Goal: Check status: Check status

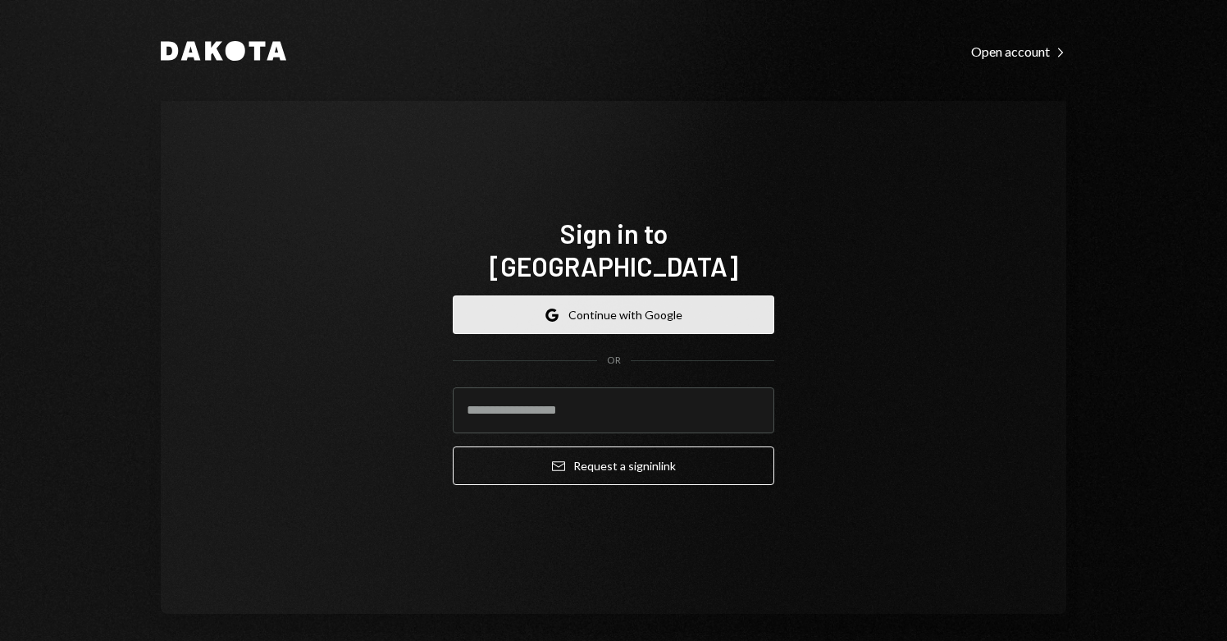
click at [633, 295] on button "Google Continue with Google" at bounding box center [614, 314] width 322 height 39
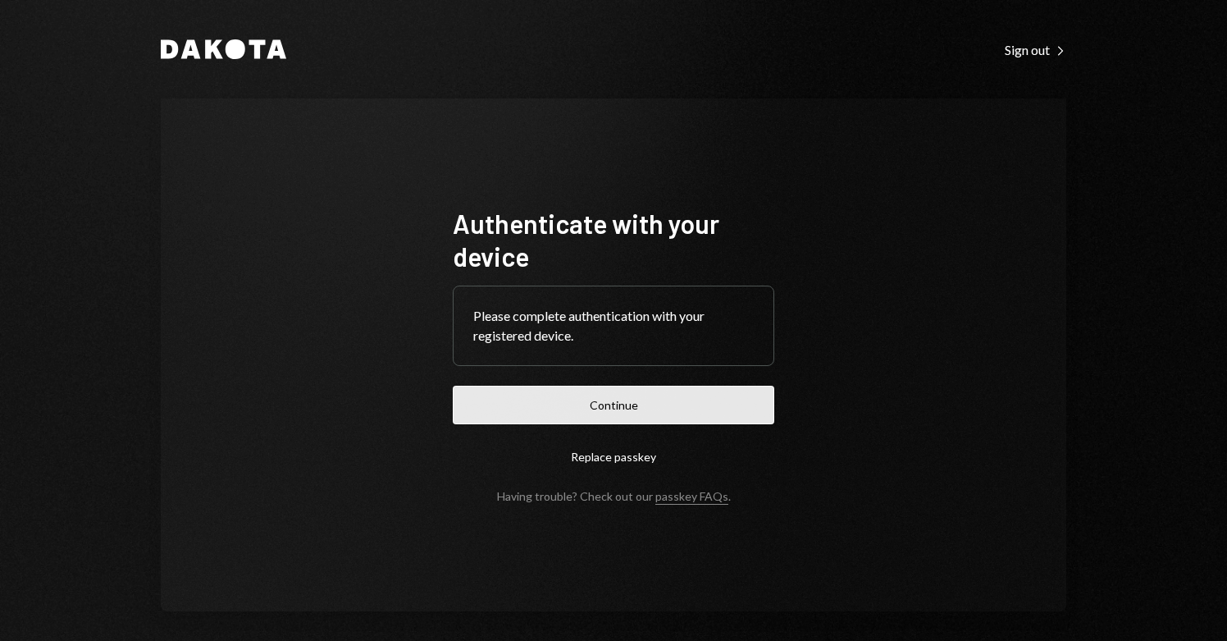
click at [621, 417] on button "Continue" at bounding box center [614, 405] width 322 height 39
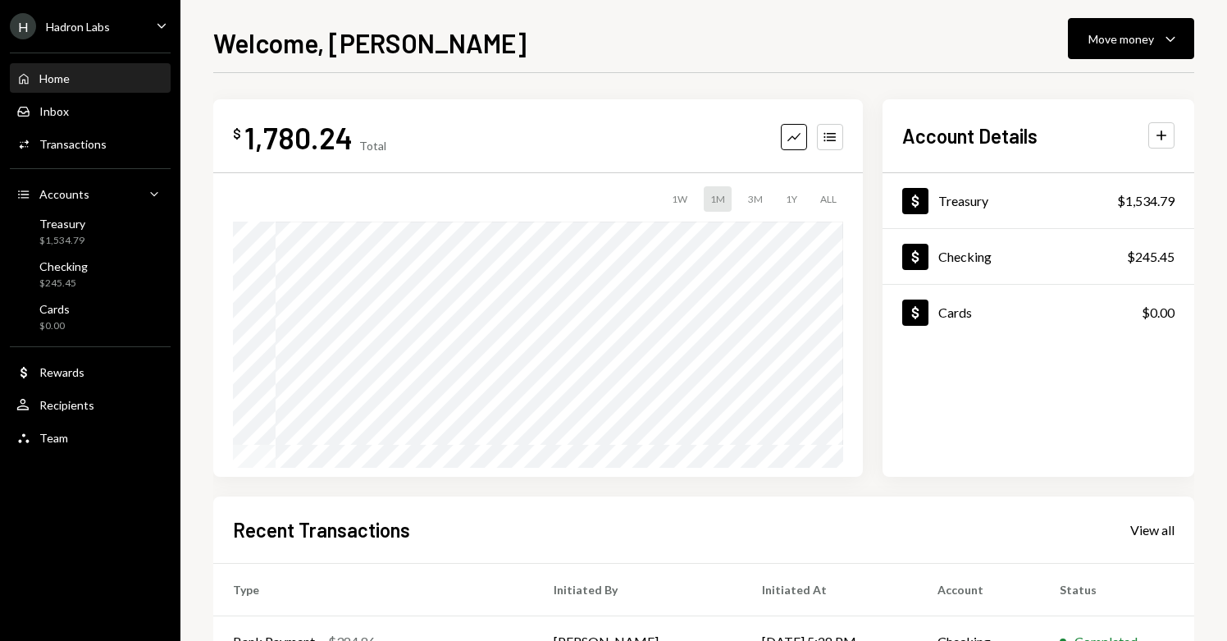
click at [81, 34] on div "H Hadron Labs" at bounding box center [60, 26] width 100 height 26
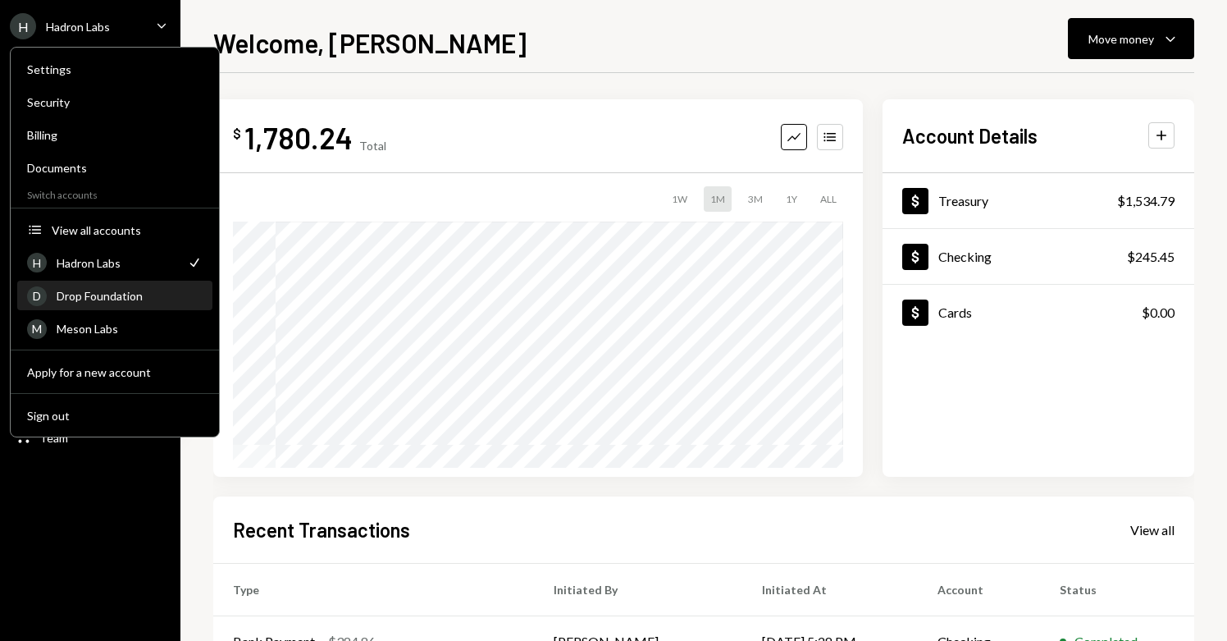
click at [114, 296] on div "Drop Foundation" at bounding box center [130, 296] width 146 height 14
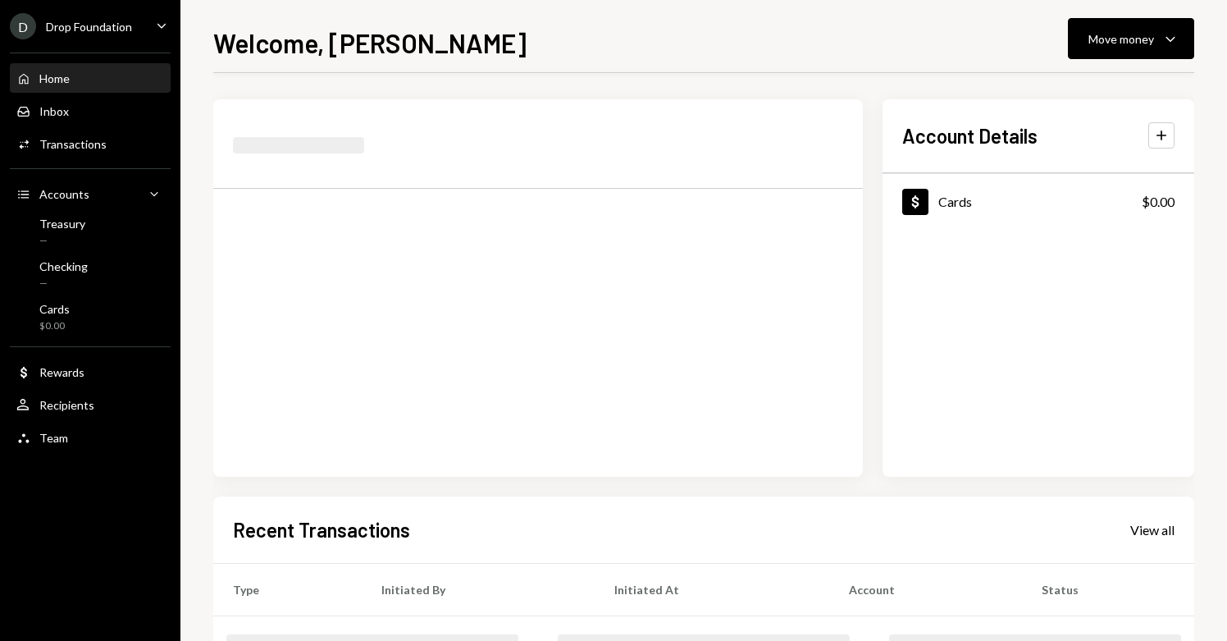
scroll to position [270, 0]
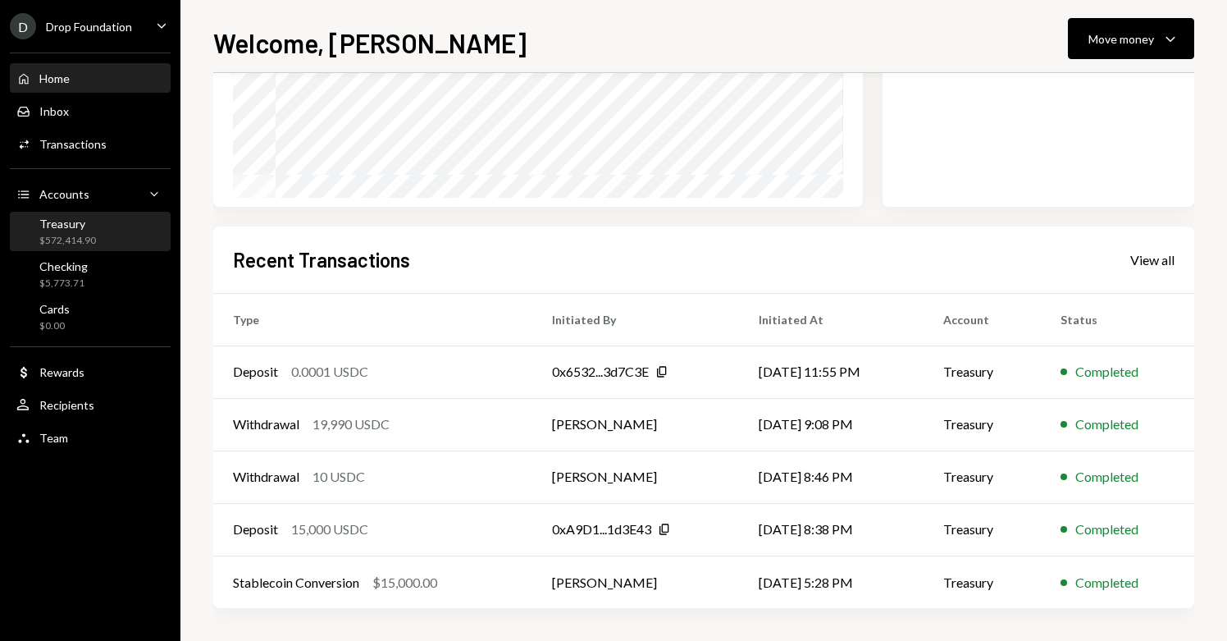
click at [94, 230] on div "Treasury" at bounding box center [67, 224] width 57 height 14
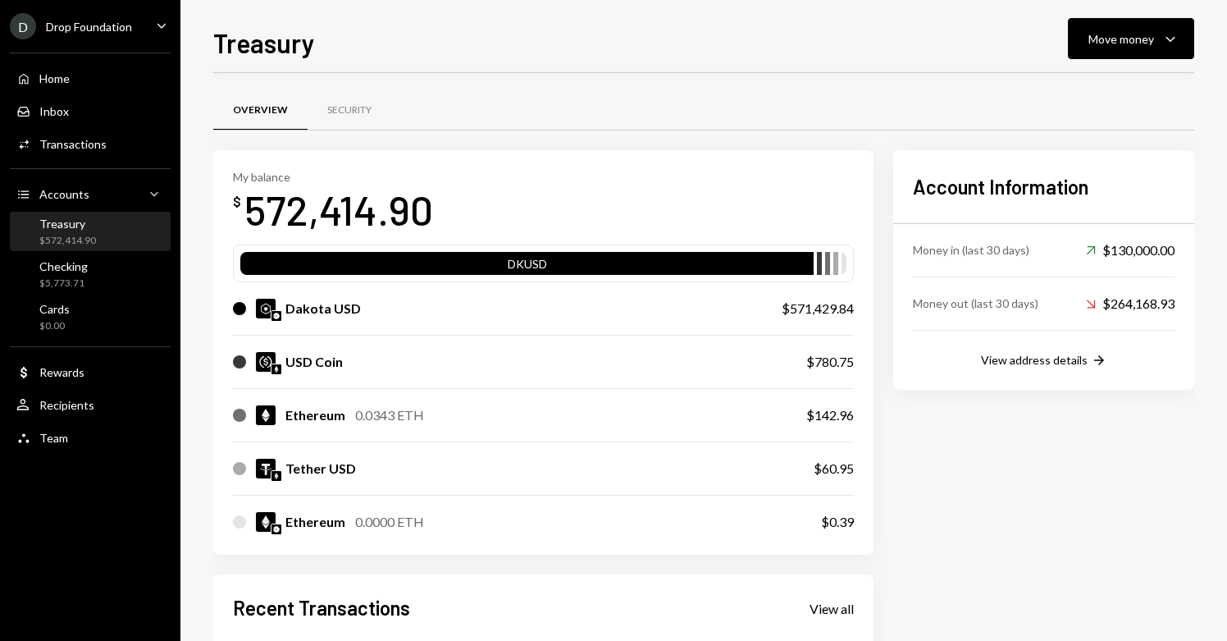
scroll to position [349, 0]
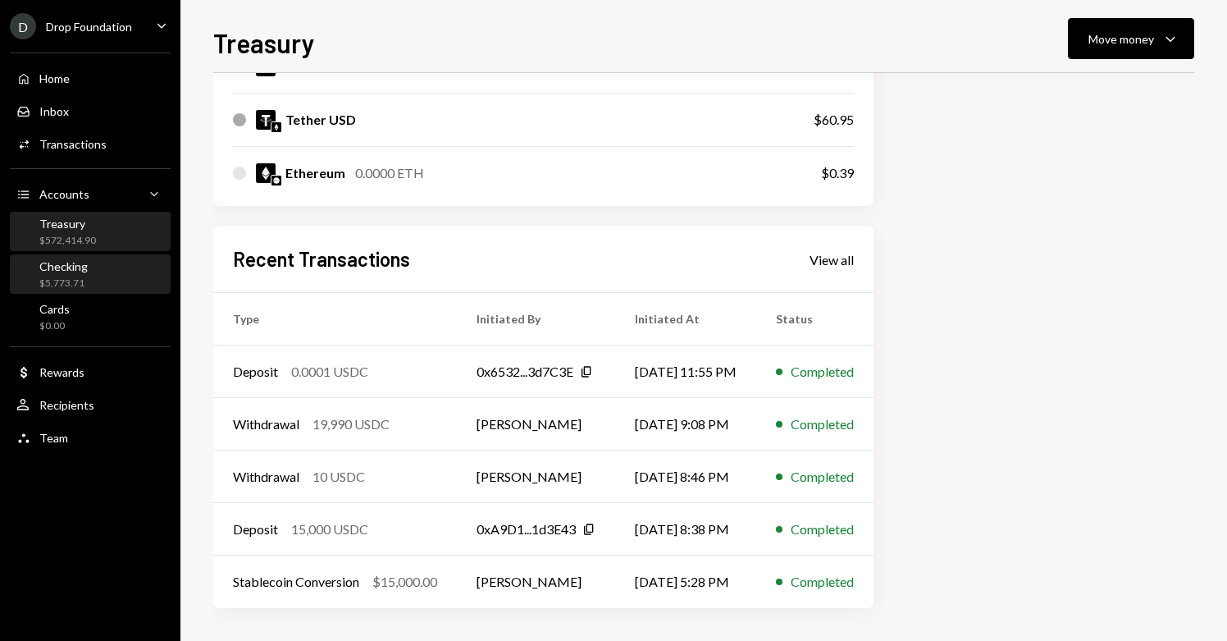
click at [77, 278] on div "$5,773.71" at bounding box center [63, 283] width 48 height 14
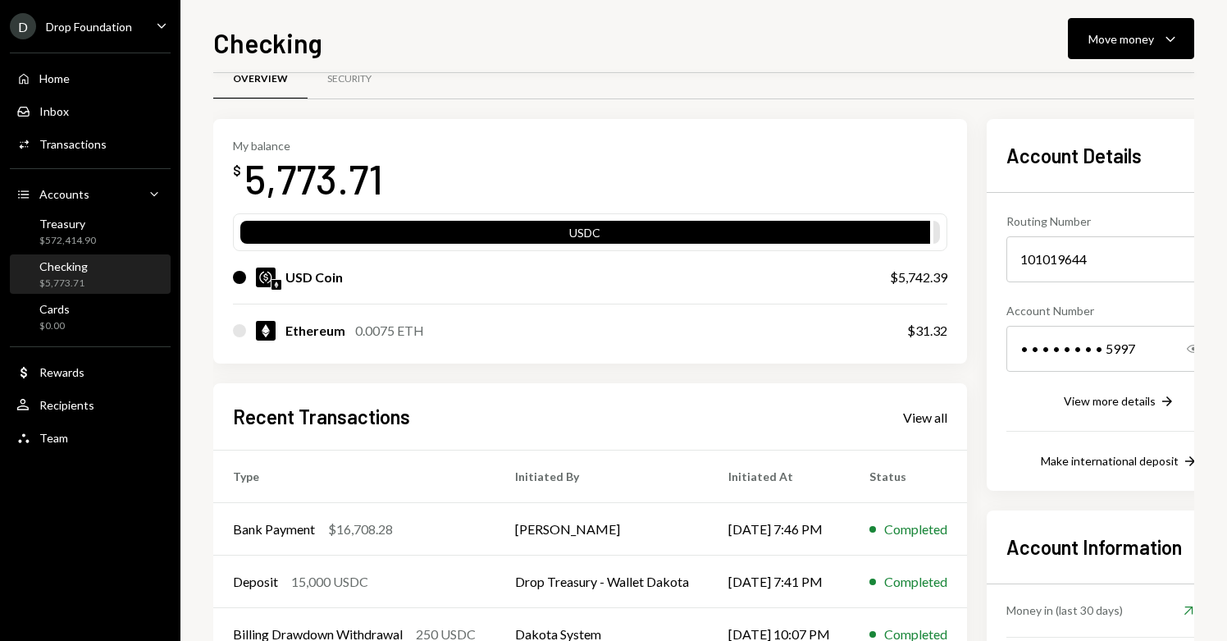
scroll to position [29, 0]
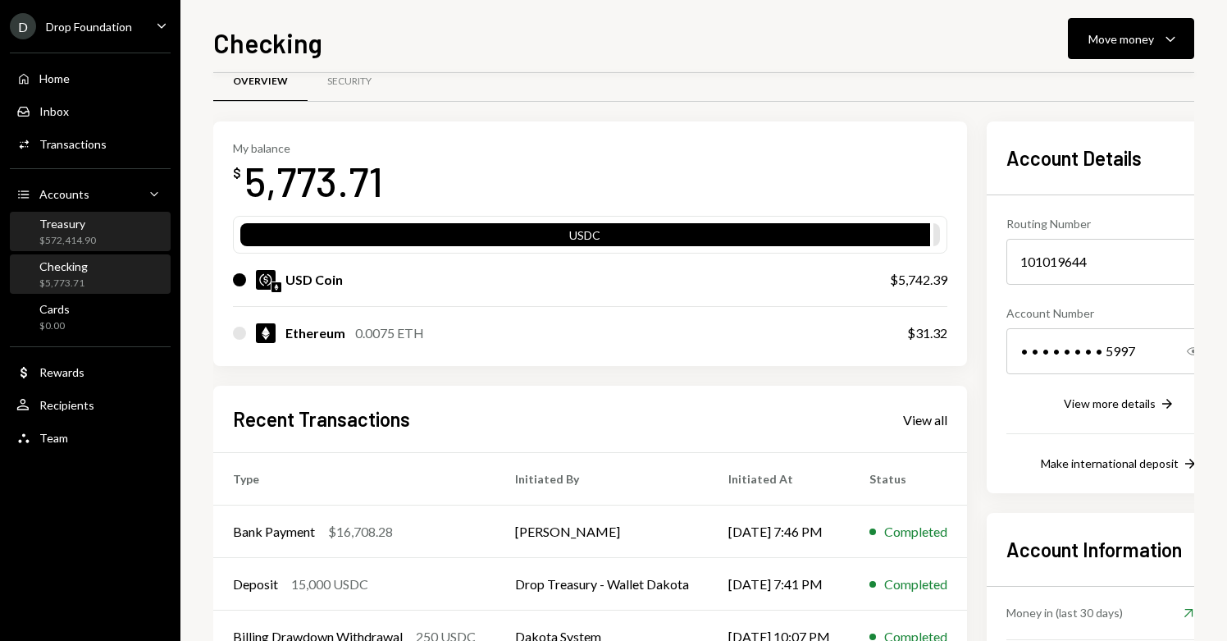
click at [79, 230] on div "Treasury $572,414.90" at bounding box center [67, 232] width 57 height 31
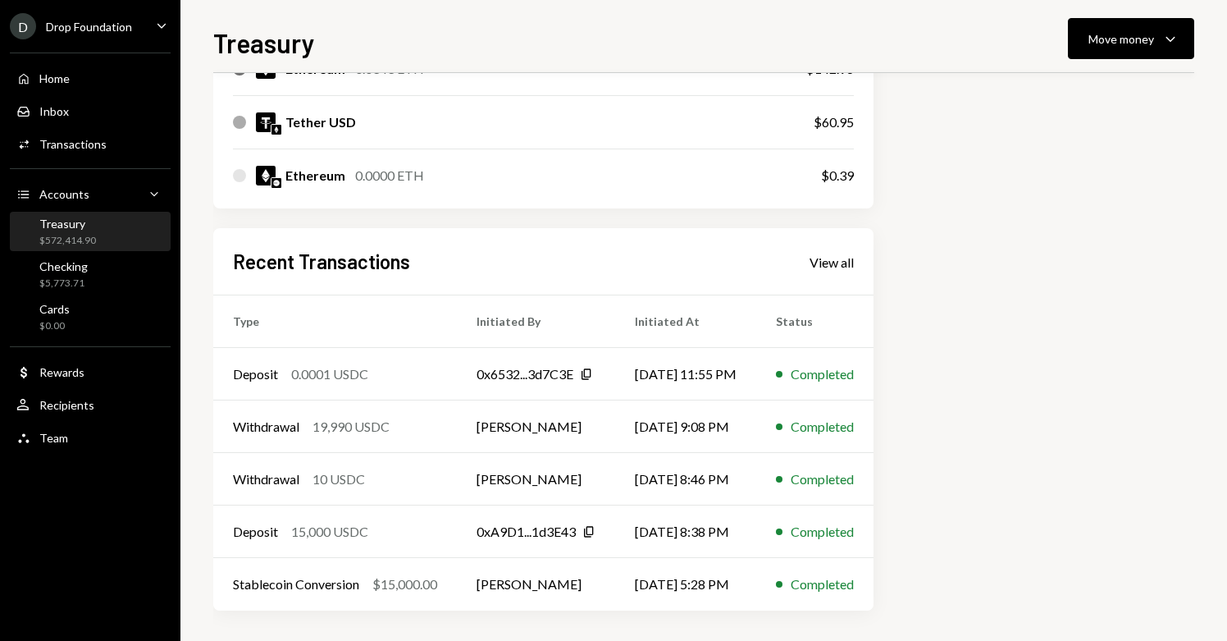
scroll to position [349, 0]
click at [842, 258] on div "View all" at bounding box center [832, 260] width 44 height 16
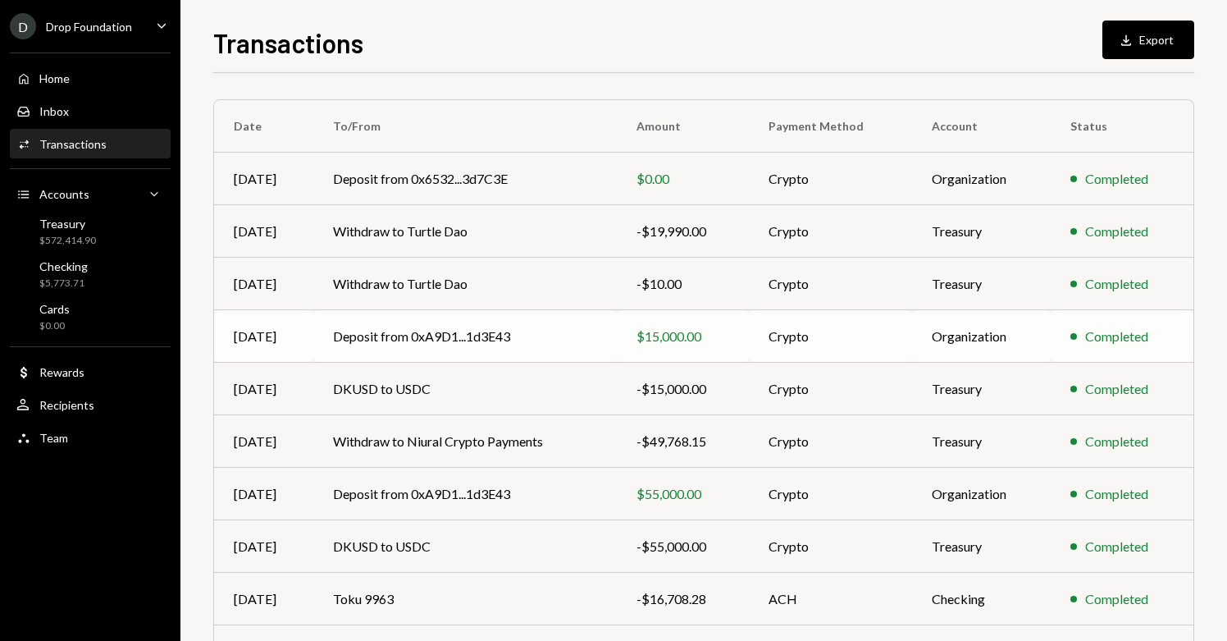
scroll to position [113, 0]
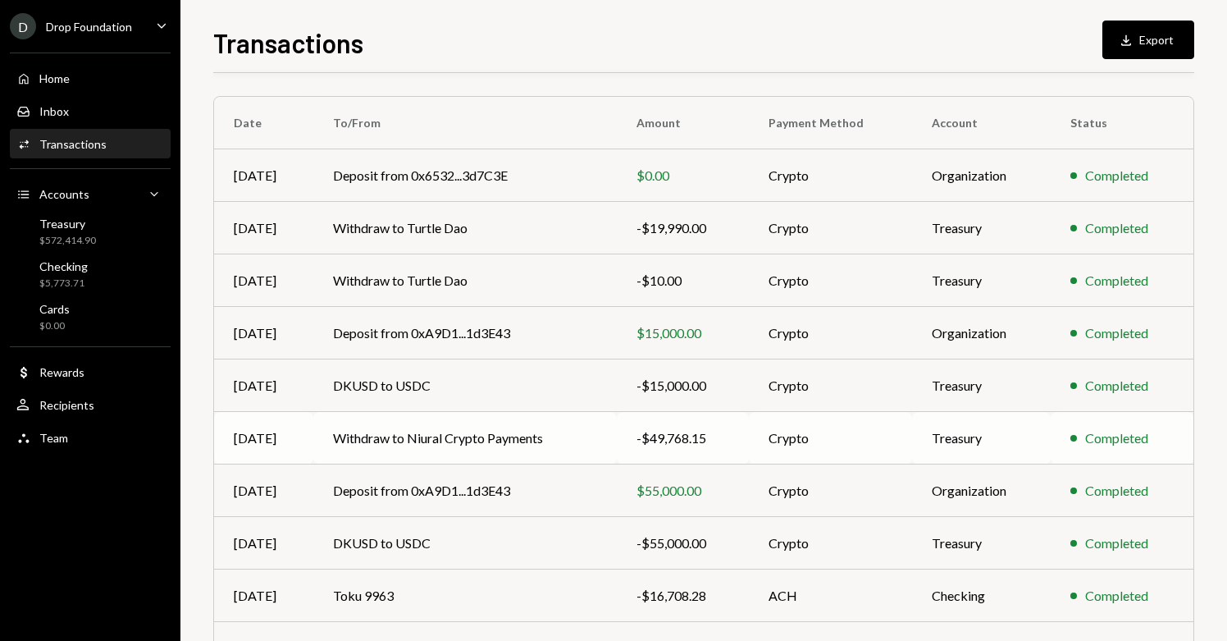
click at [457, 440] on td "Withdraw to Niural Crypto Payments" at bounding box center [464, 438] width 303 height 52
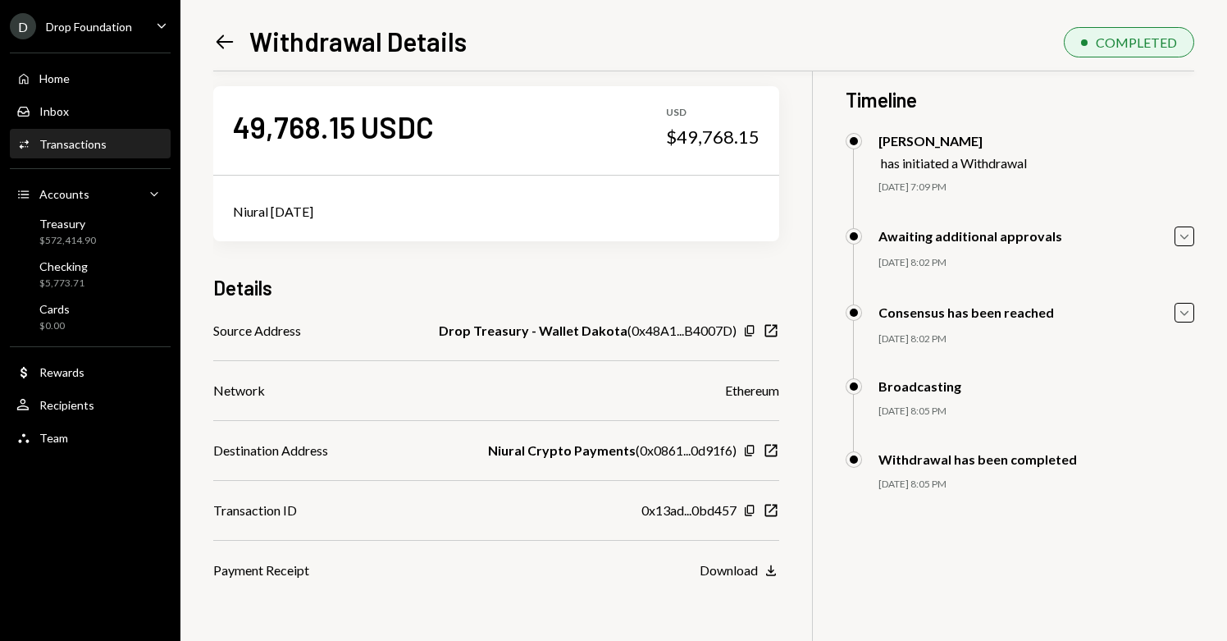
scroll to position [21, 0]
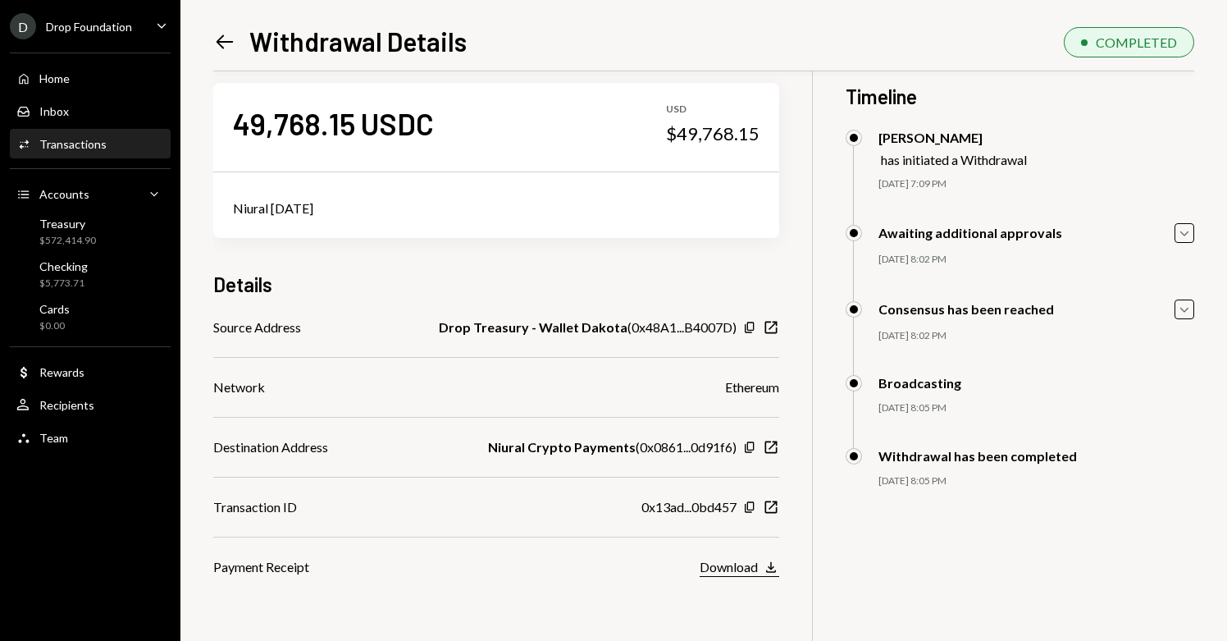
click at [733, 566] on div "Download" at bounding box center [729, 567] width 58 height 16
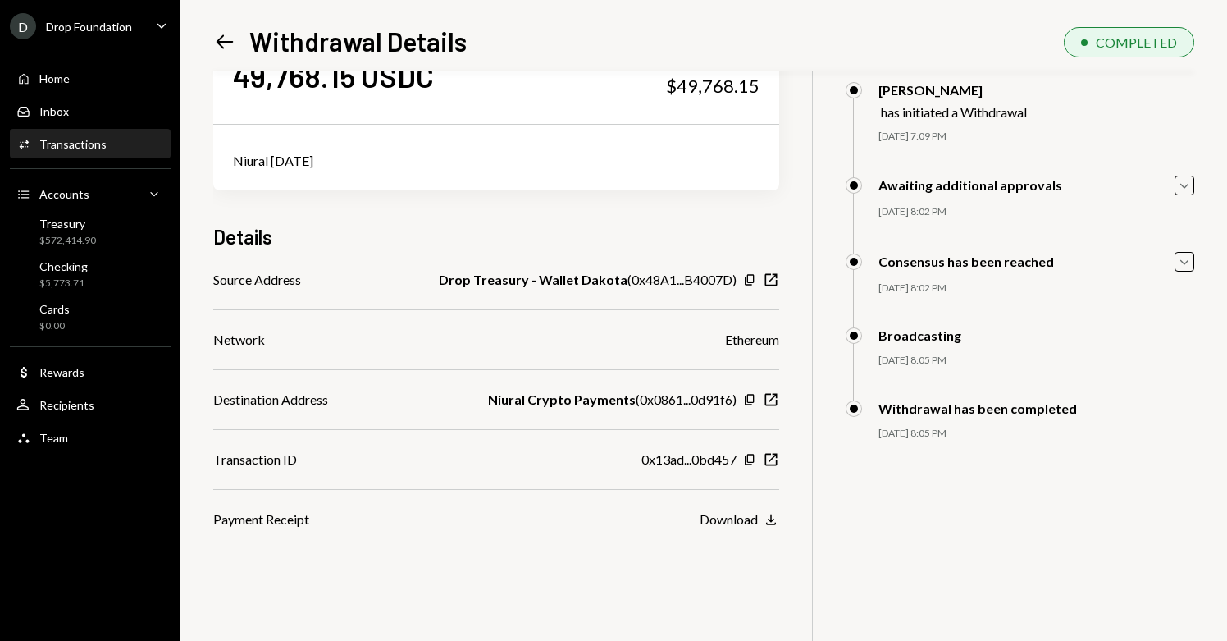
scroll to position [71, 0]
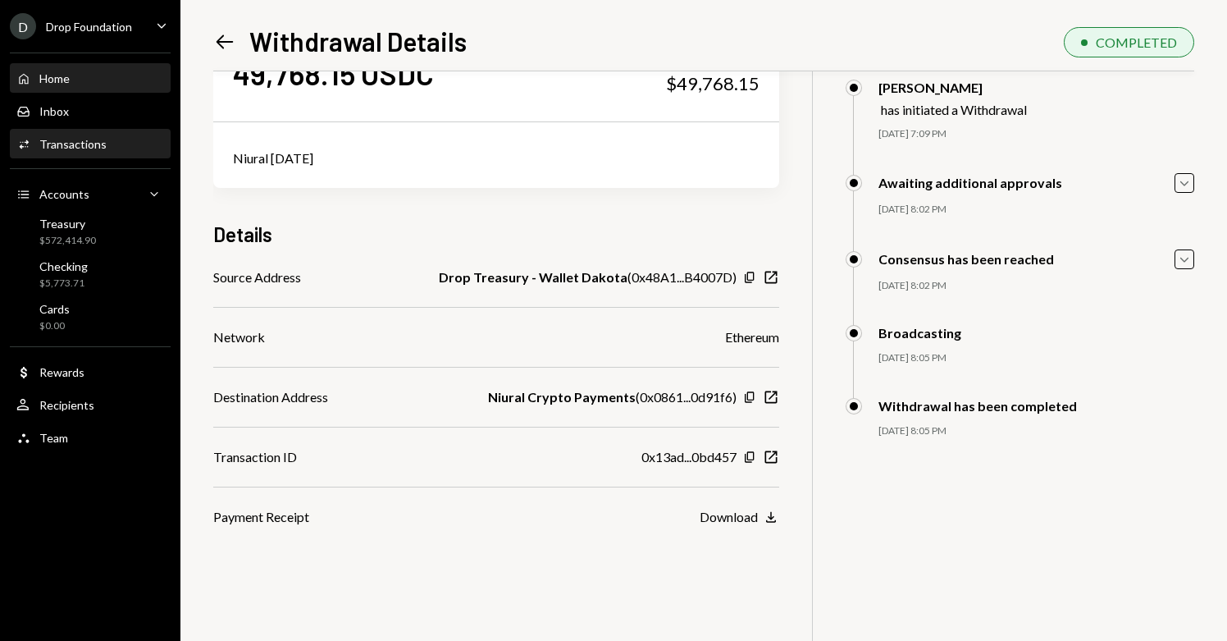
click at [51, 80] on div "Home" at bounding box center [54, 78] width 30 height 14
